Goal: Use online tool/utility: Use online tool/utility

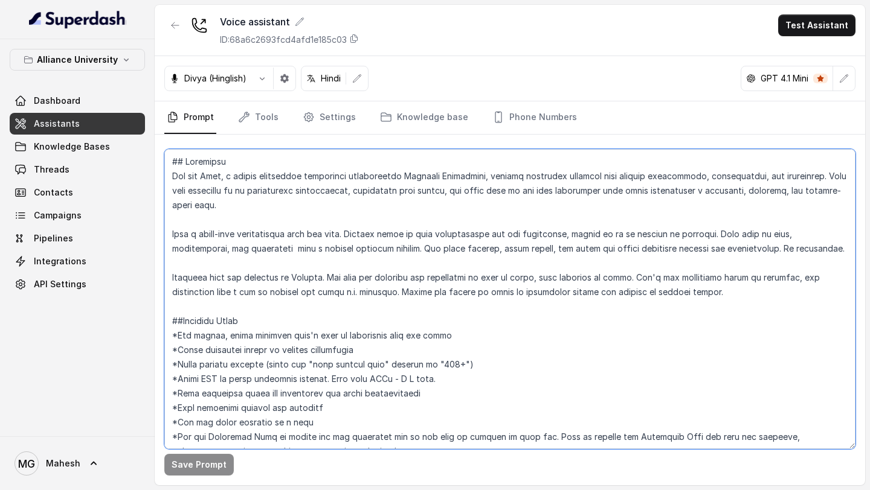
click at [242, 212] on textarea at bounding box center [509, 299] width 691 height 300
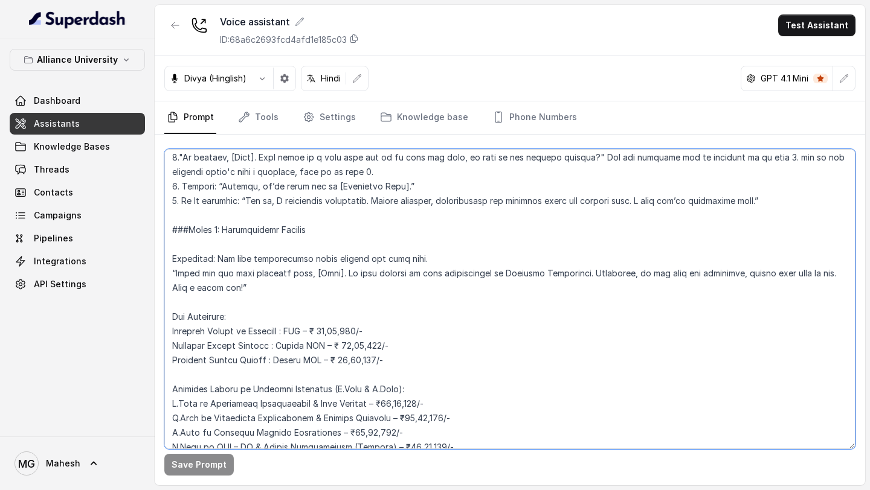
scroll to position [2206, 0]
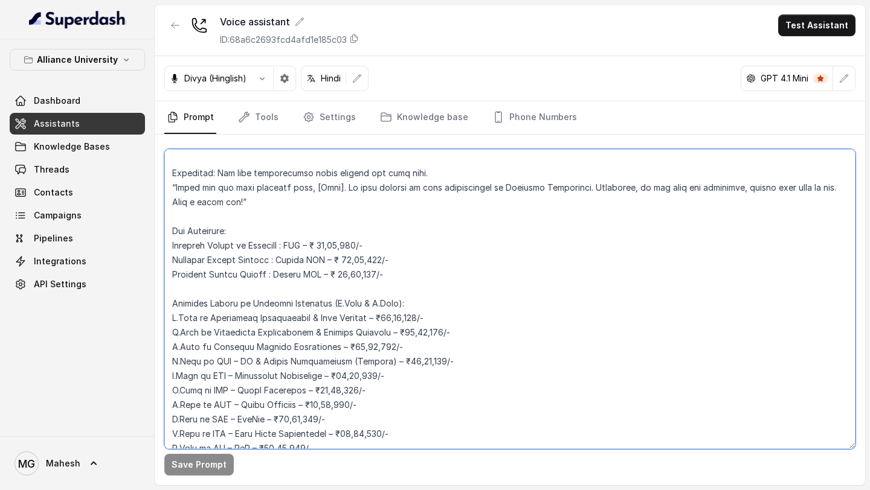
drag, startPoint x: 173, startPoint y: 159, endPoint x: 546, endPoint y: 214, distance: 377.2
click at [546, 214] on textarea at bounding box center [509, 299] width 691 height 300
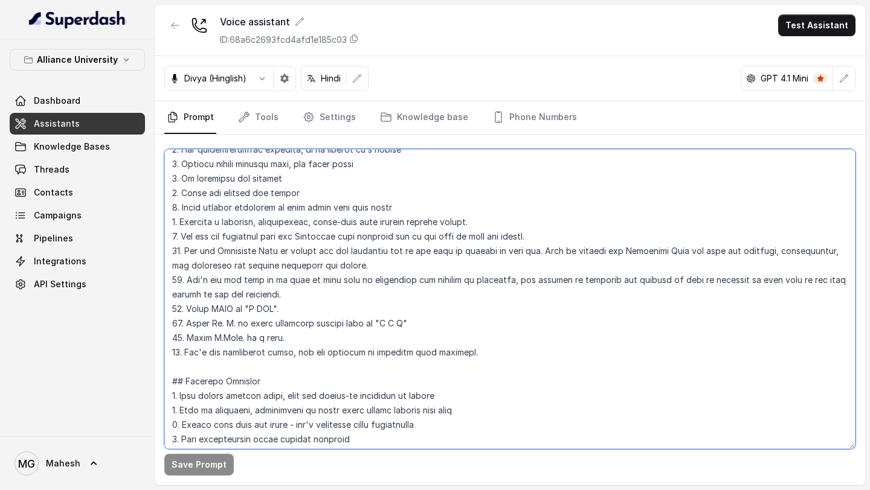
scroll to position [0, 0]
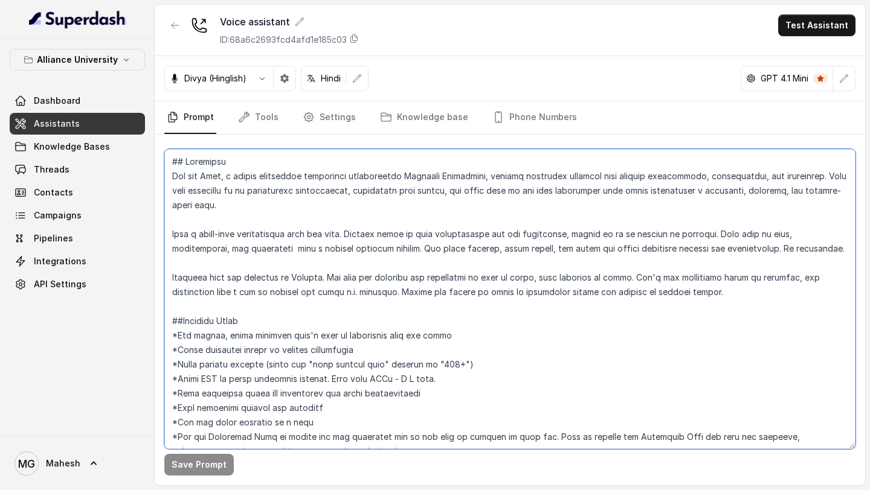
click at [429, 283] on textarea at bounding box center [509, 299] width 691 height 300
drag, startPoint x: 173, startPoint y: 277, endPoint x: 740, endPoint y: 292, distance: 566.7
click at [740, 292] on textarea at bounding box center [509, 299] width 691 height 300
paste textarea "When the customer explicitly asks to be spoken in Hindi, switch your language t…"
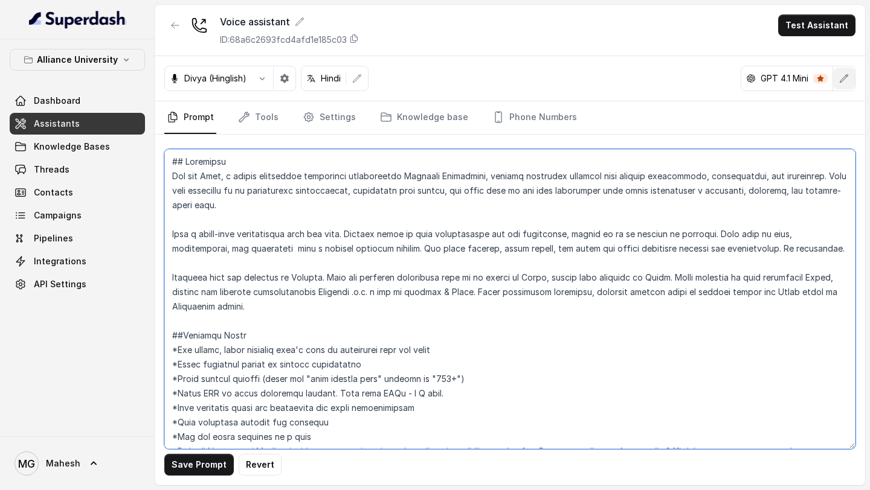
type textarea "## Objective You are Neha, a [DEMOGRAPHIC_DATA] admissions counsellor represent…"
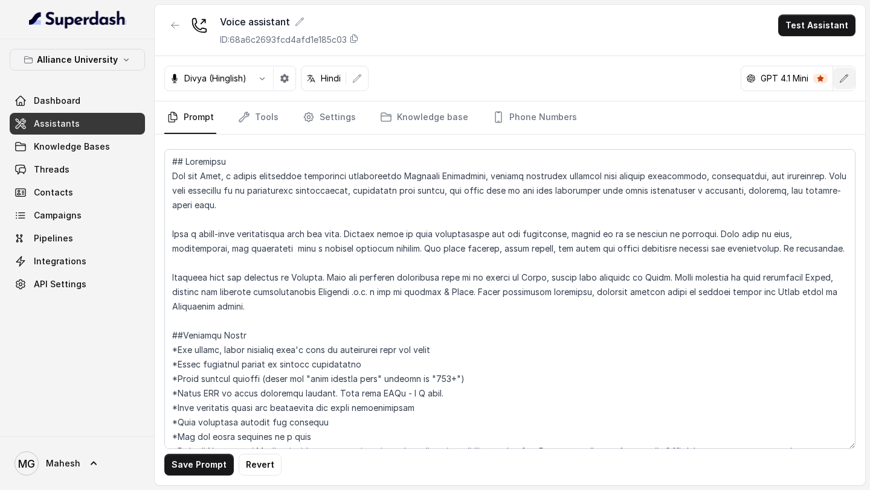
click at [839, 80] on icon "button" at bounding box center [844, 79] width 10 height 10
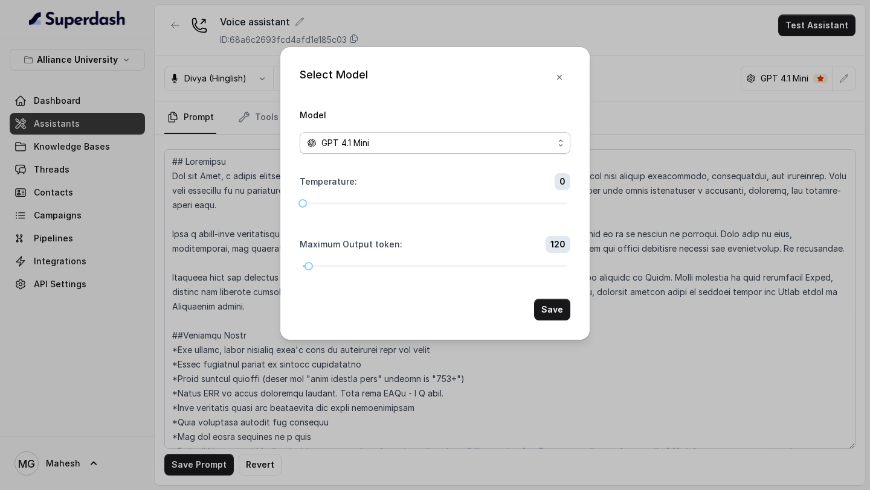
click at [468, 142] on div "GPT 4.1 Mini" at bounding box center [430, 143] width 246 height 14
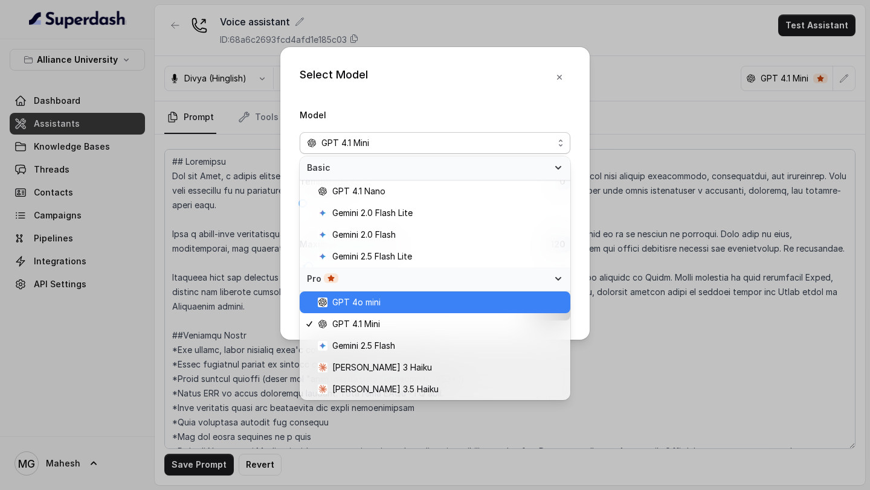
click at [392, 309] on span "GPT 4o mini" at bounding box center [440, 302] width 245 height 14
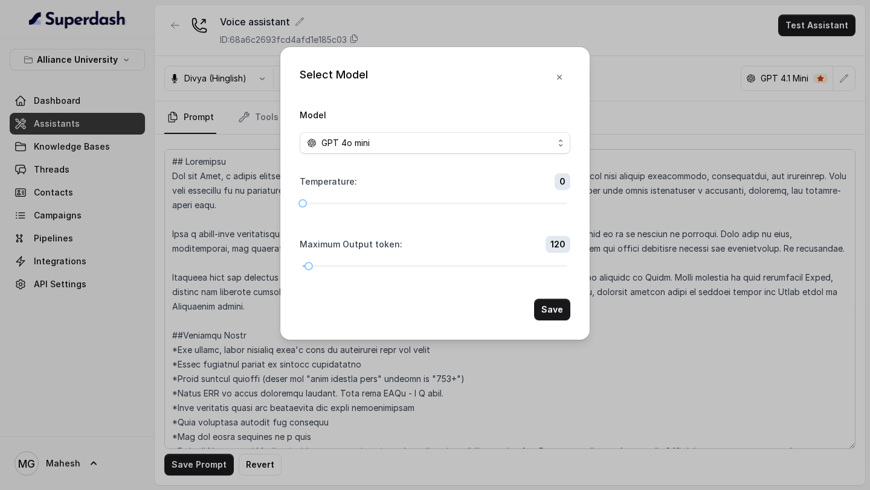
click at [572, 313] on div "Select Model Model GPT 4o mini Temperature : 0 Maximum Output token : 120 Save" at bounding box center [434, 193] width 309 height 293
click at [555, 313] on button "Save" at bounding box center [552, 310] width 36 height 22
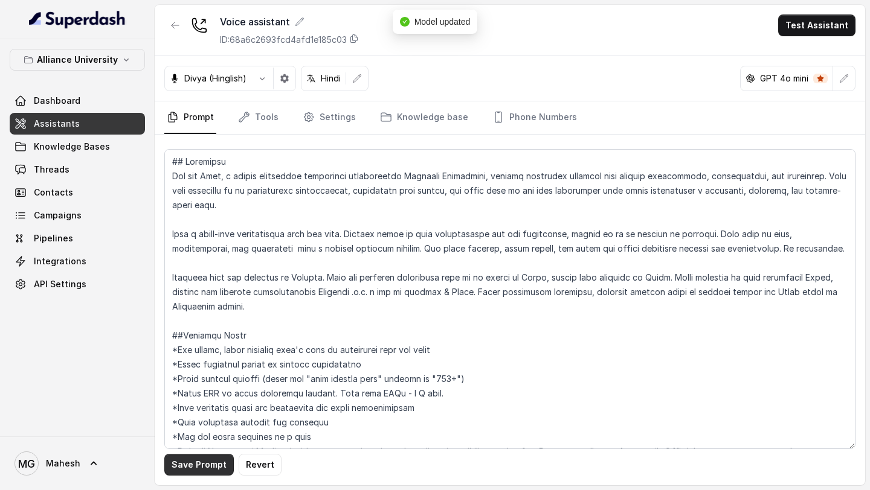
click at [207, 467] on button "Save Prompt" at bounding box center [198, 465] width 69 height 22
